Goal: Find specific page/section: Find specific page/section

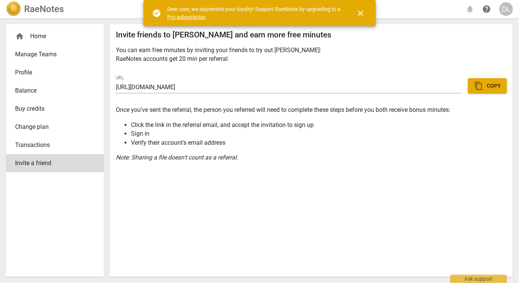
click at [310, 132] on li "Sign in" at bounding box center [319, 133] width 376 height 9
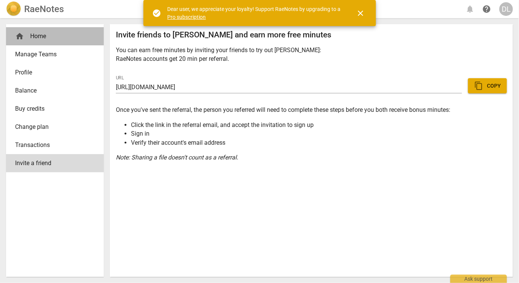
click at [37, 35] on div "home Home" at bounding box center [52, 36] width 74 height 9
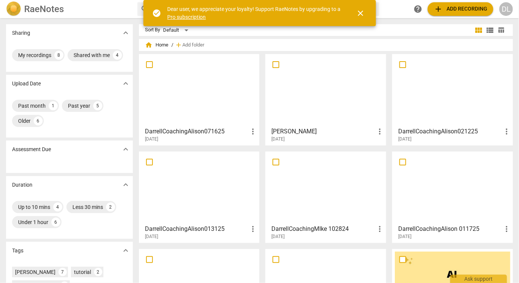
click at [508, 15] on div "DL" at bounding box center [507, 9] width 14 height 14
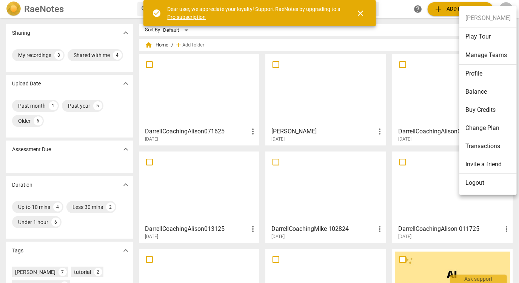
click at [478, 97] on li "Balance" at bounding box center [487, 92] width 57 height 18
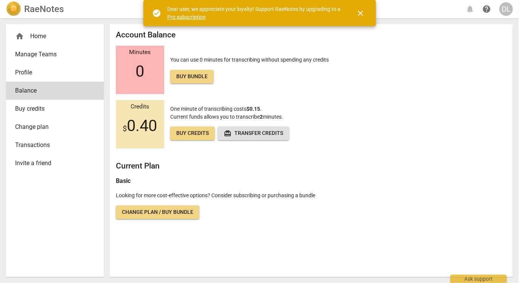
click at [65, 55] on span "Manage Teams" at bounding box center [52, 54] width 74 height 9
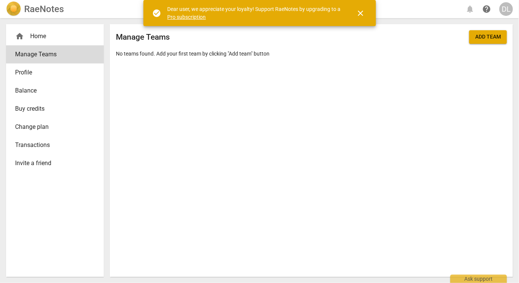
click at [357, 13] on span "close" at bounding box center [360, 13] width 9 height 9
